Goal: Find specific page/section: Find specific page/section

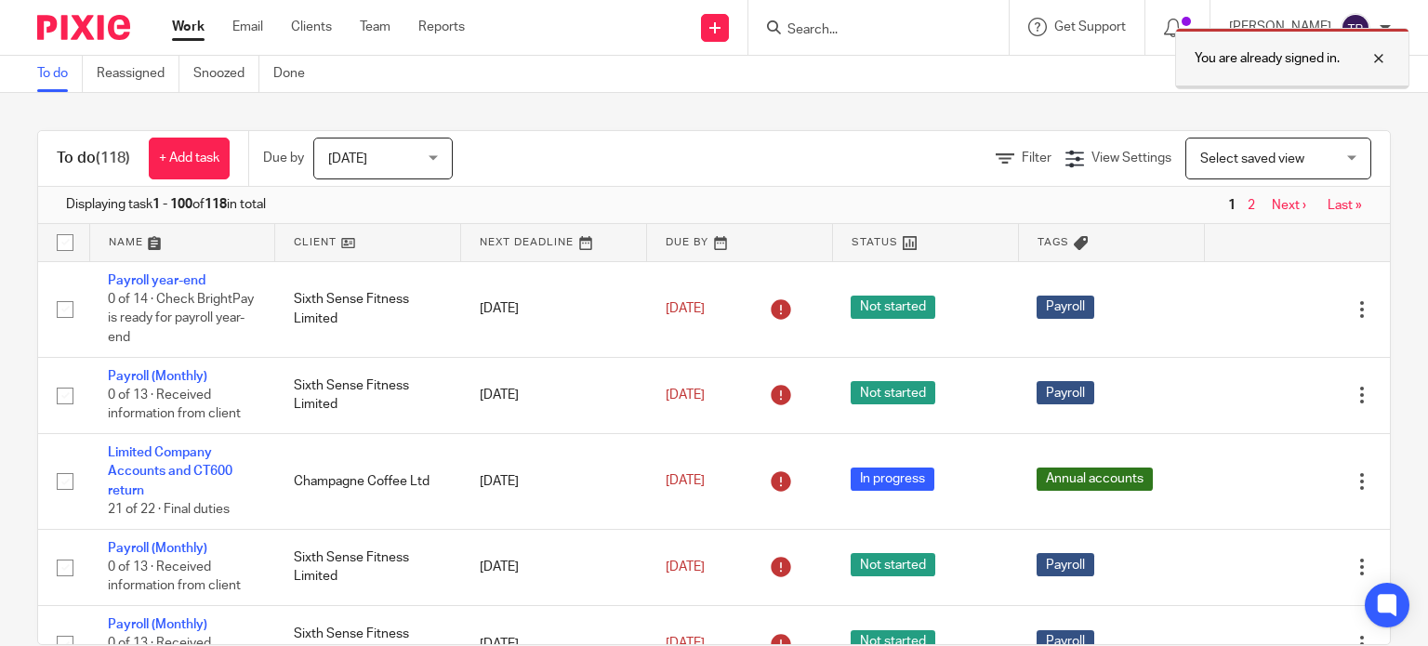
click at [1381, 55] on div at bounding box center [1365, 58] width 50 height 22
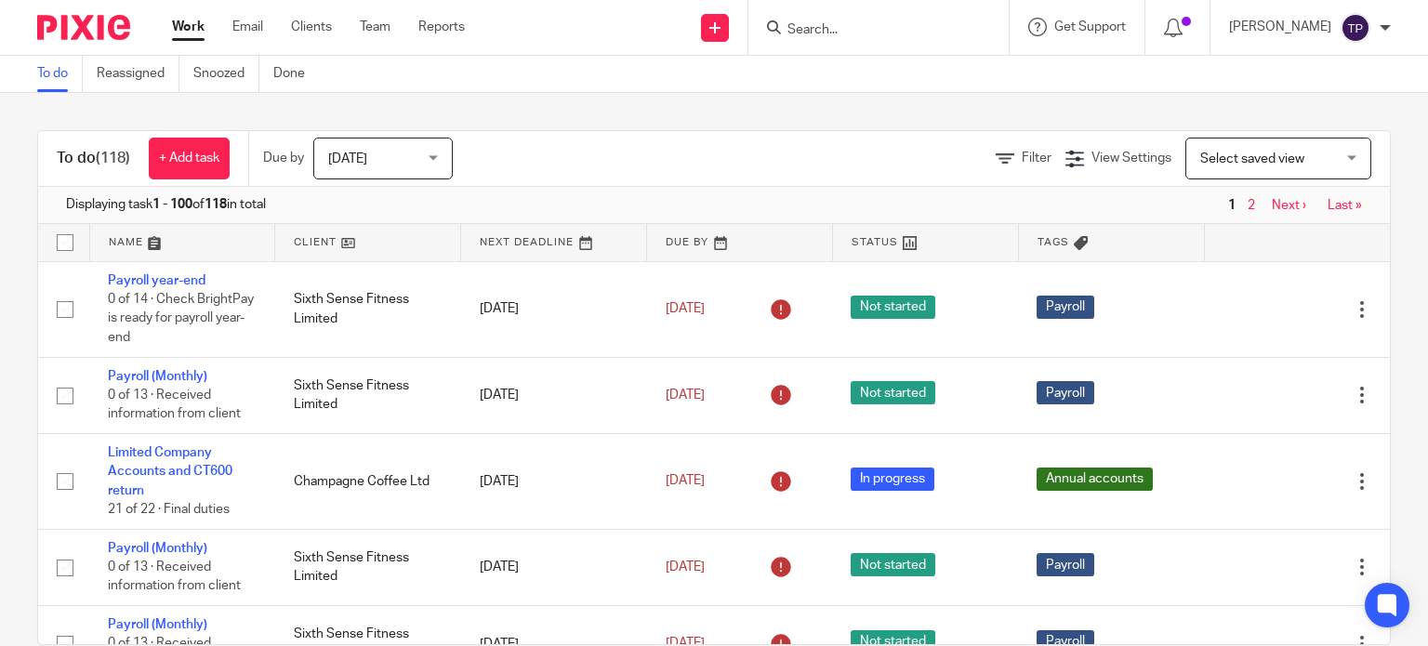
click at [929, 40] on div "You are already signed in." at bounding box center [1061, 54] width 695 height 71
click at [879, 39] on div at bounding box center [878, 27] width 260 height 55
click at [841, 12] on div at bounding box center [878, 27] width 260 height 55
click at [838, 22] on input "Search" at bounding box center [868, 30] width 167 height 17
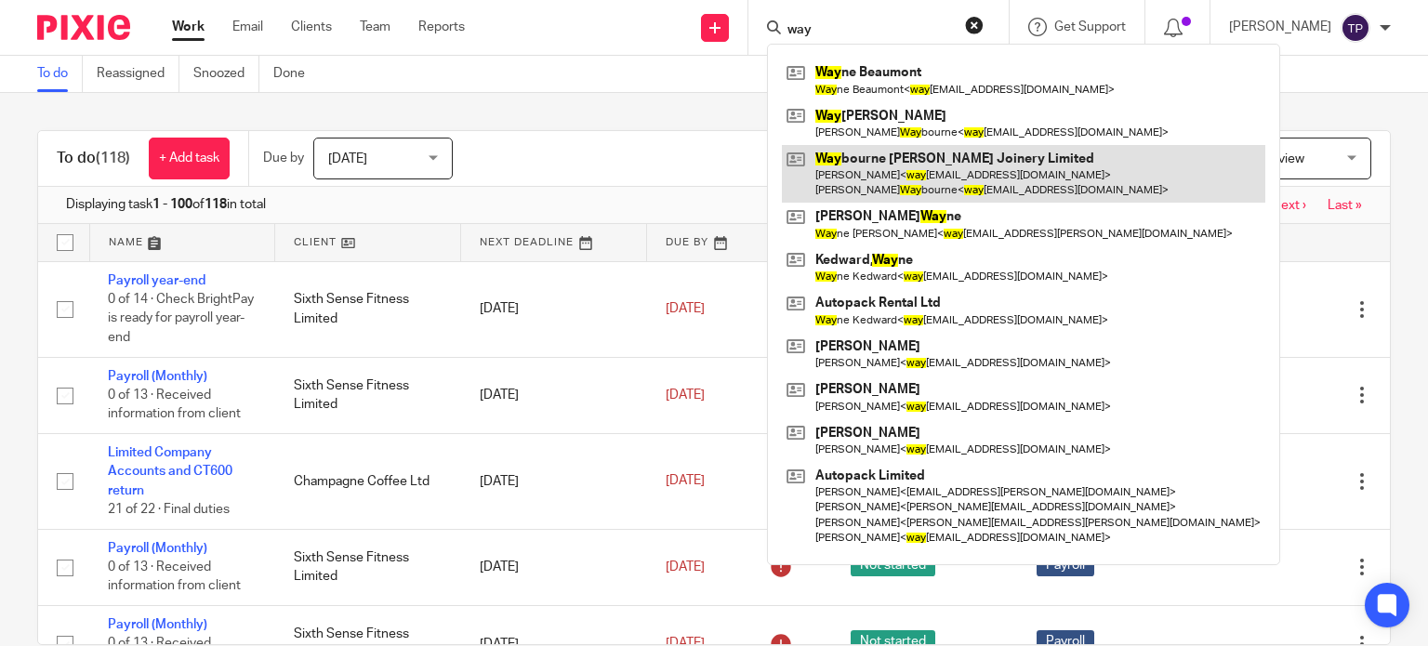
type input "way"
click at [906, 166] on link at bounding box center [1023, 174] width 483 height 58
